Goal: Check status: Check status

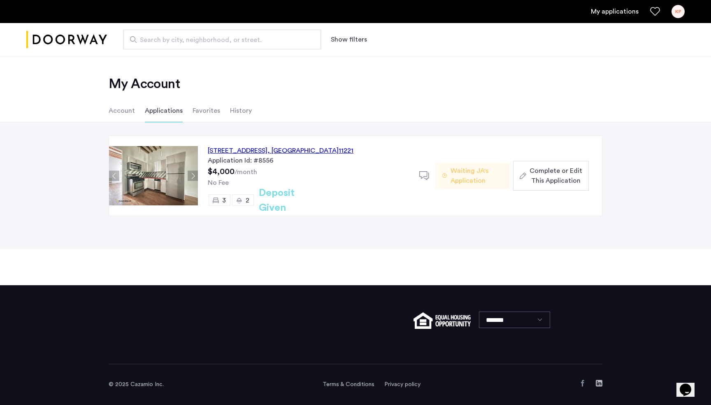
click at [430, 172] on div at bounding box center [427, 176] width 16 height 16
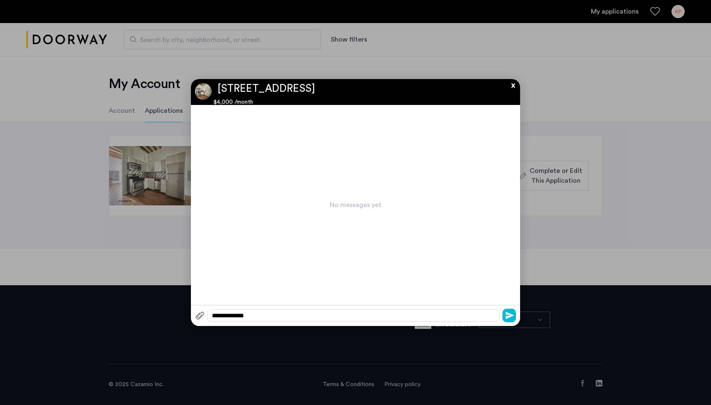
click at [511, 88] on button "x" at bounding box center [511, 83] width 12 height 9
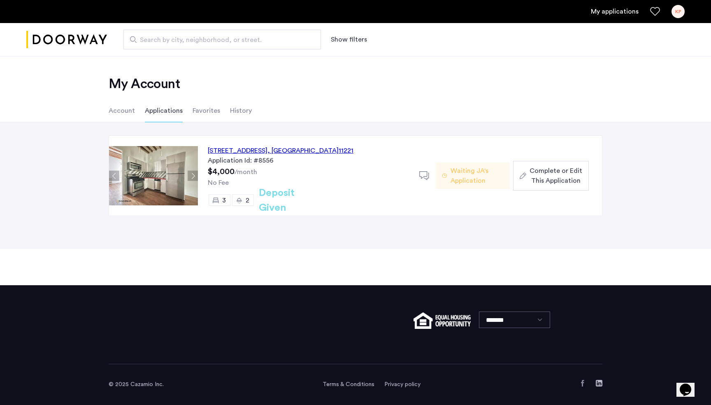
click at [493, 182] on span "Waiting JA's Application" at bounding box center [477, 176] width 53 height 20
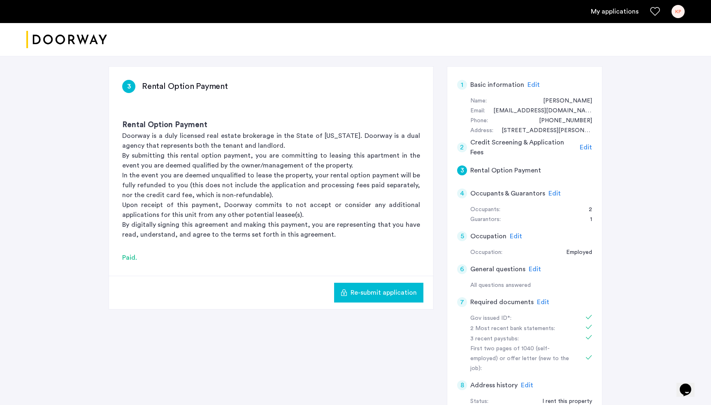
scroll to position [105, 0]
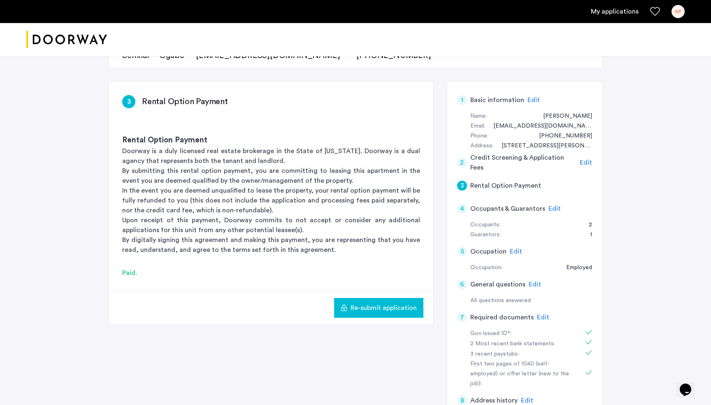
click at [513, 249] on span "Edit" at bounding box center [516, 251] width 12 height 7
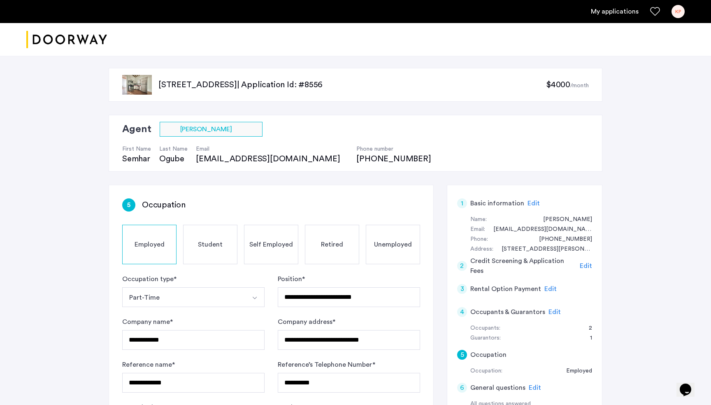
scroll to position [0, 0]
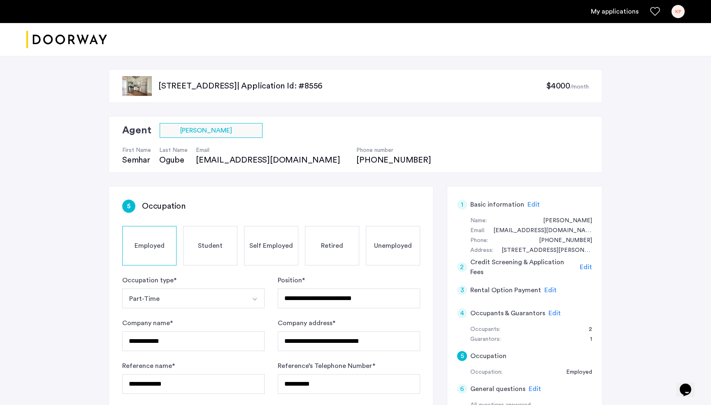
click at [95, 43] on img "Cazamio logo" at bounding box center [66, 39] width 81 height 31
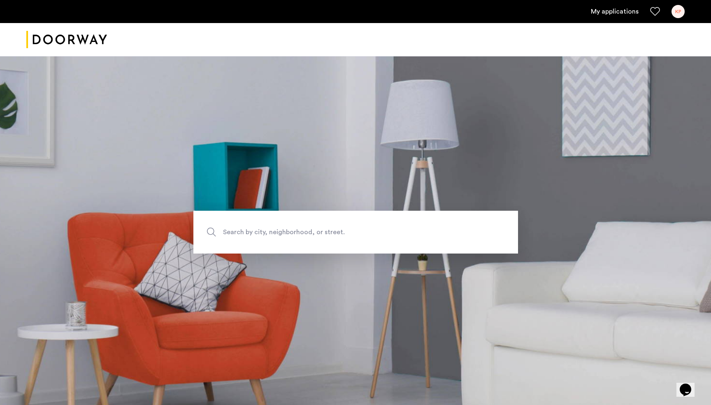
click at [614, 9] on link "My applications" at bounding box center [615, 12] width 48 height 10
